Goal: Task Accomplishment & Management: Manage account settings

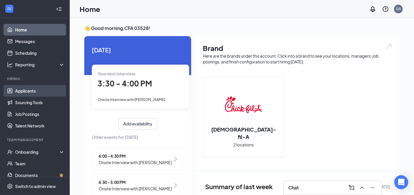
click at [26, 89] on link "Applicants" at bounding box center [40, 91] width 50 height 12
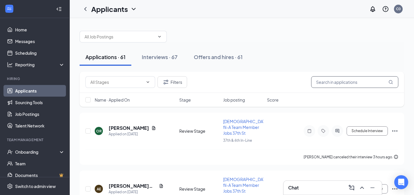
click at [317, 80] on input "text" at bounding box center [354, 82] width 87 height 12
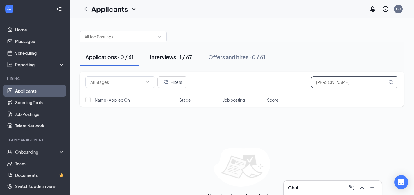
type input "[PERSON_NAME]"
click at [161, 56] on div "Interviews · 1 / 67" at bounding box center [171, 56] width 42 height 7
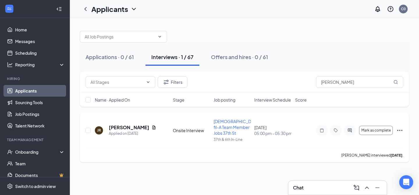
click at [399, 130] on icon "Ellipses" at bounding box center [399, 130] width 5 height 1
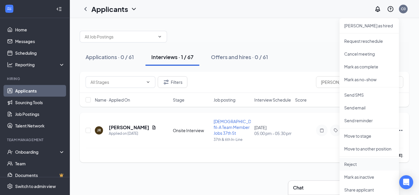
click at [358, 162] on p "Reject" at bounding box center [369, 164] width 50 height 6
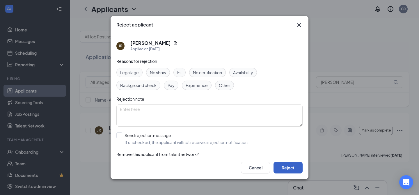
click at [281, 169] on button "Reject" at bounding box center [287, 168] width 29 height 12
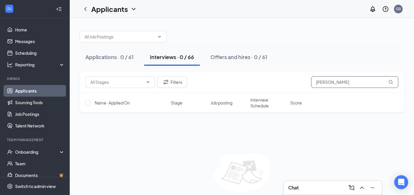
drag, startPoint x: 359, startPoint y: 82, endPoint x: 264, endPoint y: 75, distance: 95.0
click at [264, 75] on div "Filters [PERSON_NAME]" at bounding box center [242, 82] width 325 height 21
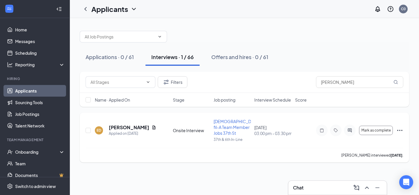
click at [400, 130] on icon "Ellipses" at bounding box center [399, 130] width 7 height 7
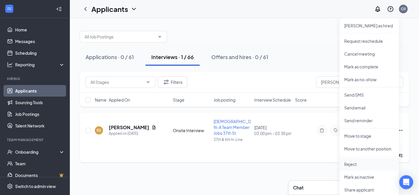
click at [361, 165] on p "Reject" at bounding box center [369, 164] width 50 height 6
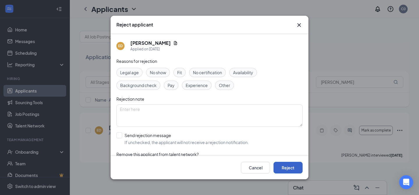
click at [290, 168] on button "Reject" at bounding box center [287, 168] width 29 height 12
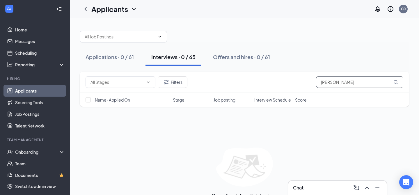
click at [343, 81] on input "[PERSON_NAME]" at bounding box center [359, 82] width 87 height 12
type input "d"
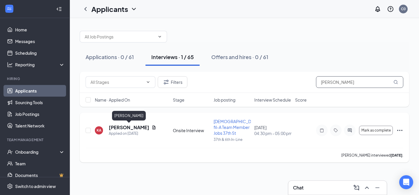
type input "[PERSON_NAME]"
click at [143, 127] on h5 "[PERSON_NAME]" at bounding box center [129, 127] width 40 height 6
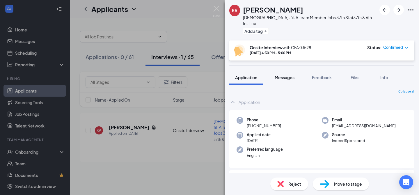
click at [285, 75] on span "Messages" at bounding box center [284, 77] width 20 height 5
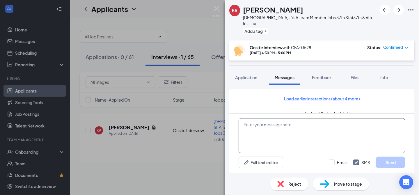
click at [275, 126] on textarea at bounding box center [321, 135] width 166 height 35
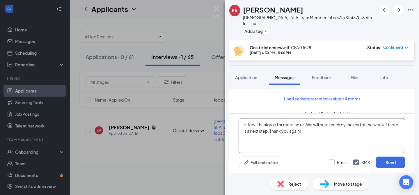
type textarea "Hi Key. Thank you for meeting us. We will be in touch by the end of the week if…"
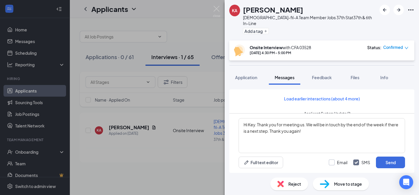
click at [332, 161] on input "Email" at bounding box center [337, 162] width 19 height 6
checkbox input "true"
click at [385, 165] on button "Send" at bounding box center [390, 162] width 29 height 12
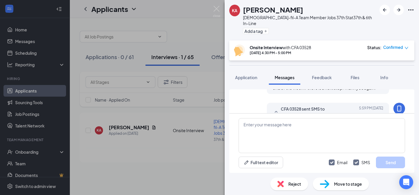
scroll to position [328, 0]
